Goal: Task Accomplishment & Management: Manage account settings

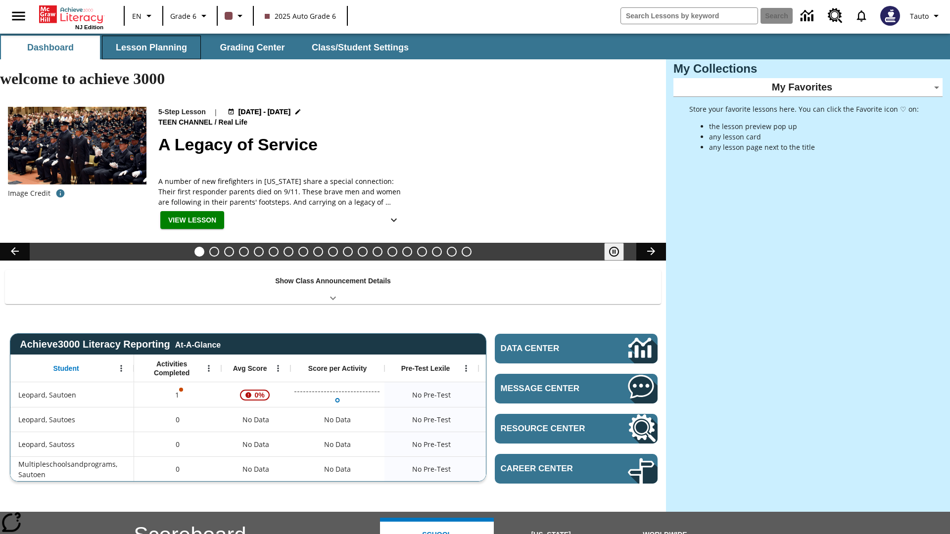
click at [151, 47] on button "Lesson Planning" at bounding box center [151, 48] width 99 height 24
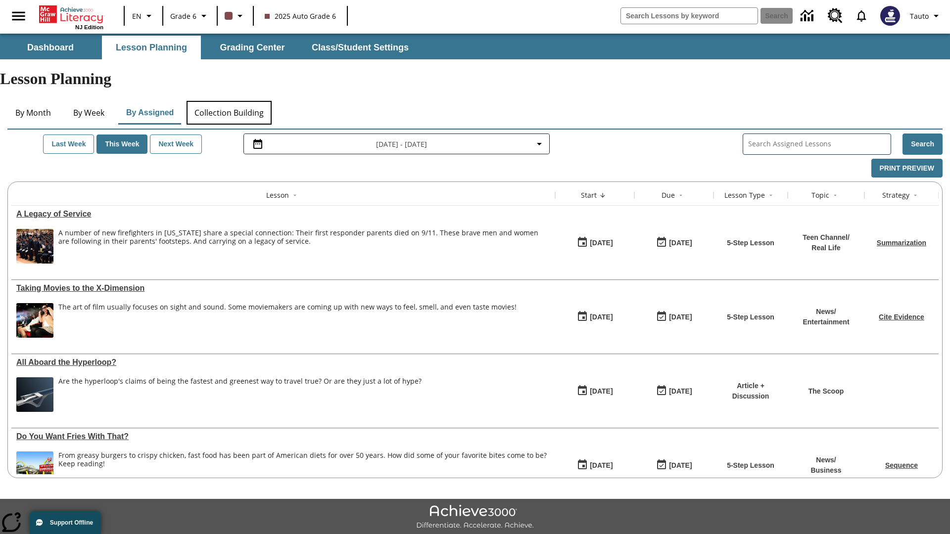
click at [228, 101] on button "Collection Building" at bounding box center [228, 113] width 85 height 24
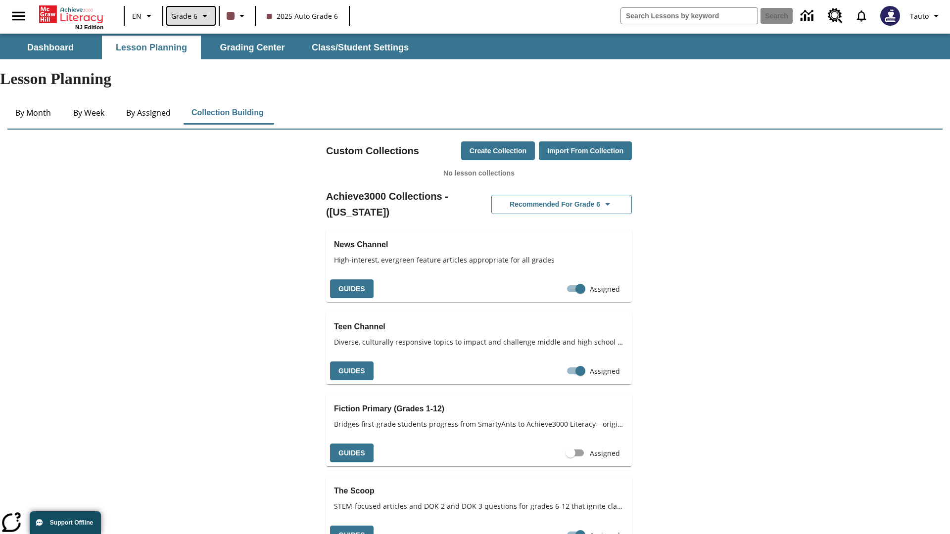
click at [190, 16] on span "Grade 6" at bounding box center [184, 16] width 26 height 10
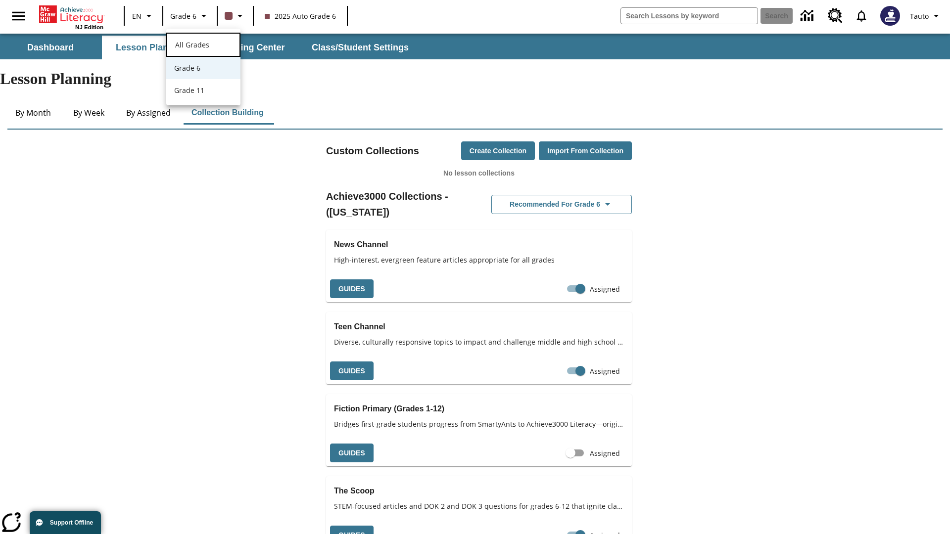
click at [203, 44] on span "All Grades" at bounding box center [192, 44] width 34 height 9
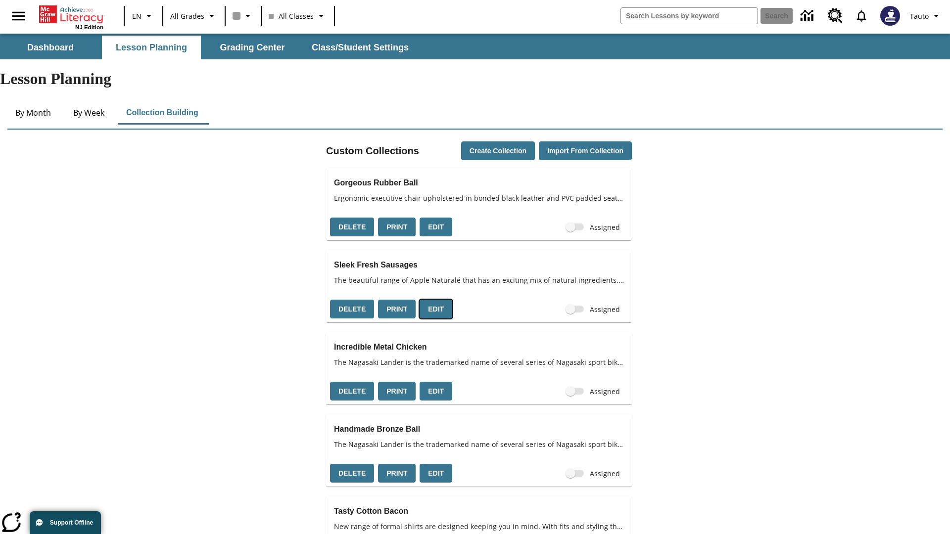
click at [432, 300] on button "Edit" at bounding box center [435, 309] width 33 height 19
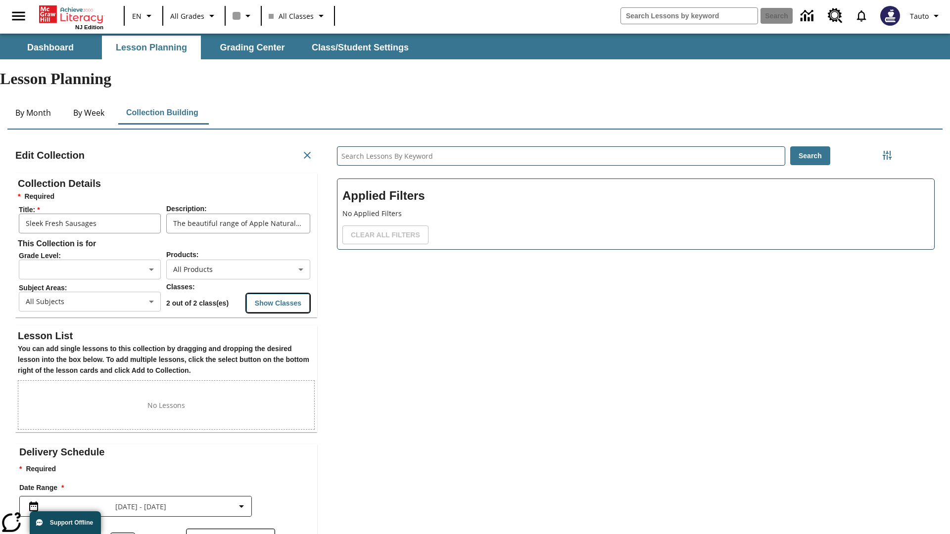
click at [278, 294] on button "Show Classes" at bounding box center [277, 303] width 63 height 19
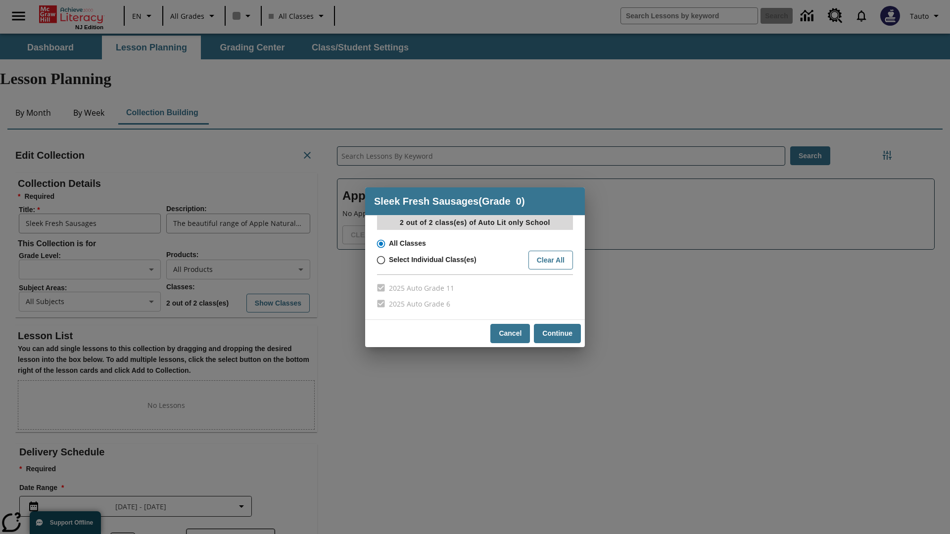
scroll to position [0, 0]
click at [550, 260] on button "Clear All" at bounding box center [550, 260] width 45 height 19
radio input "false"
radio input "true"
checkbox input "false"
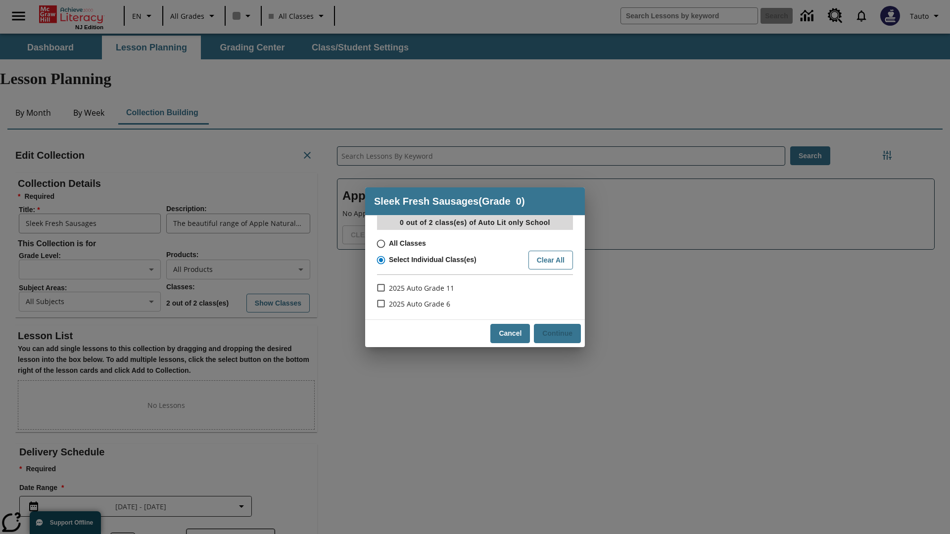
click at [380, 304] on input "2025 Auto Grade 6" at bounding box center [379, 304] width 17 height 16
click at [550, 260] on button "Clear All" at bounding box center [550, 260] width 45 height 19
checkbox input "false"
